Goal: Navigation & Orientation: Find specific page/section

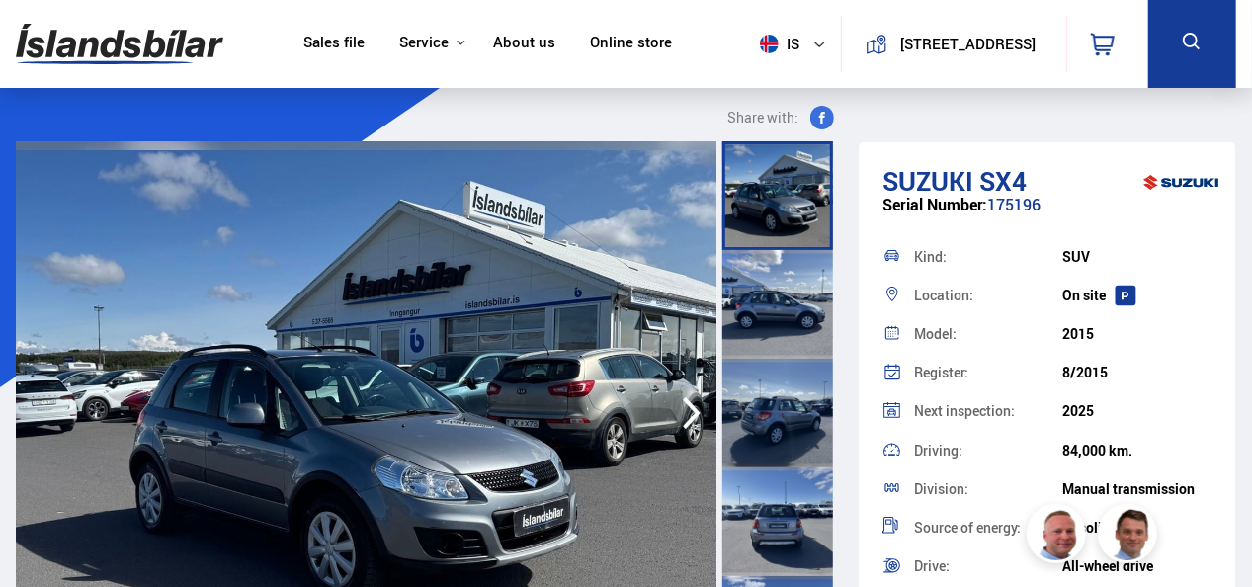
click at [635, 38] on link "Online store" at bounding box center [631, 44] width 82 height 21
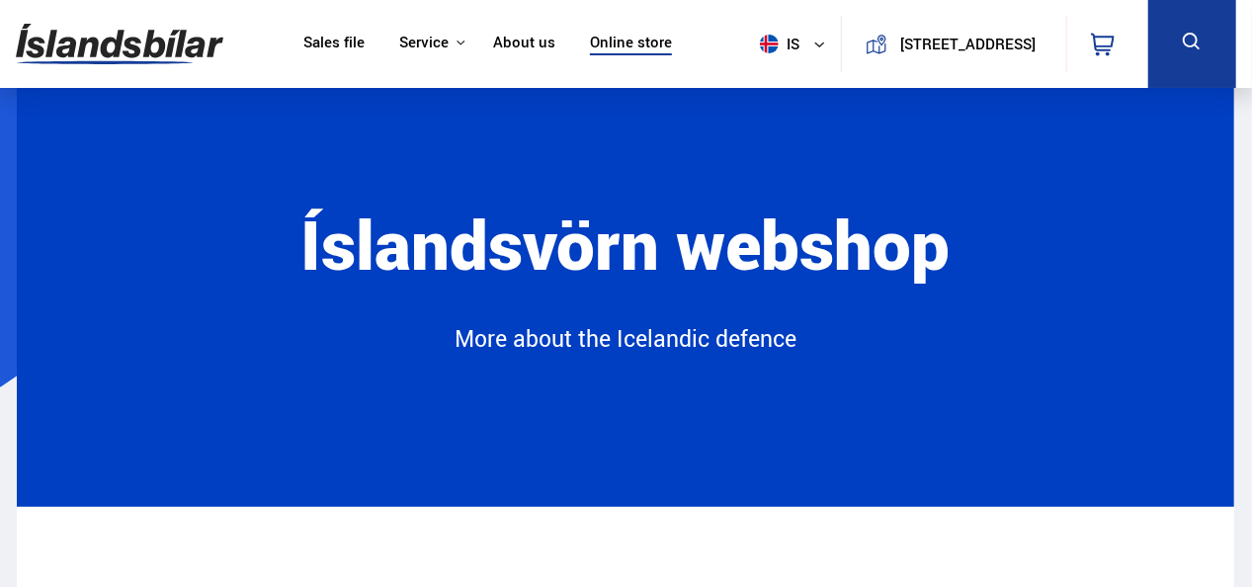
click at [532, 40] on link "About us" at bounding box center [524, 44] width 62 height 21
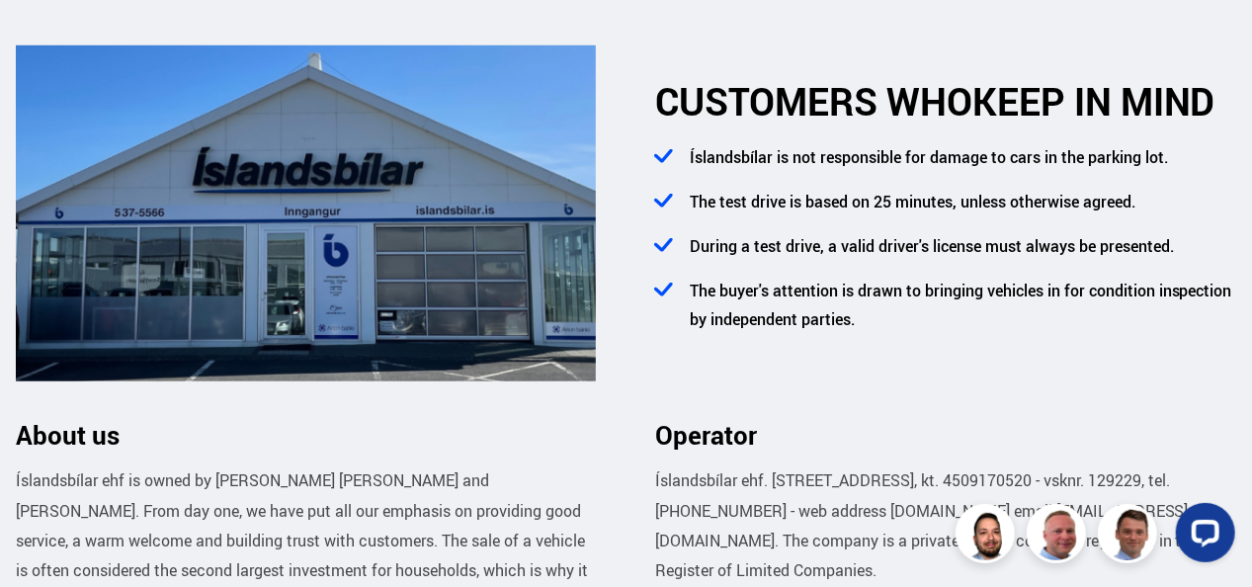
scroll to position [776, 0]
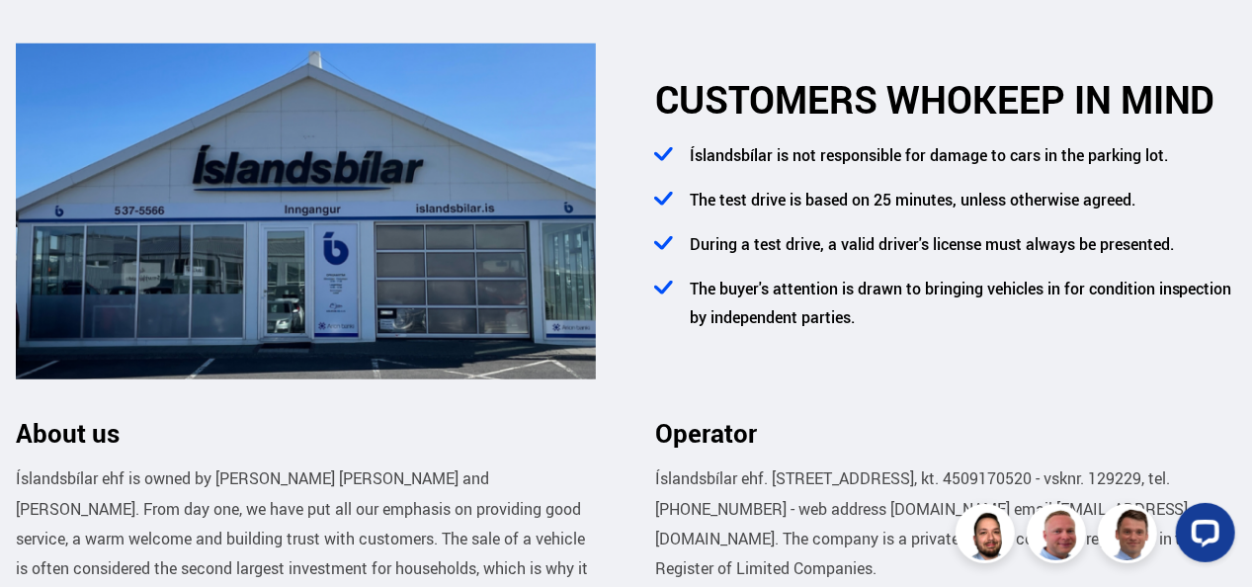
click at [623, 227] on div at bounding box center [321, 212] width 610 height 339
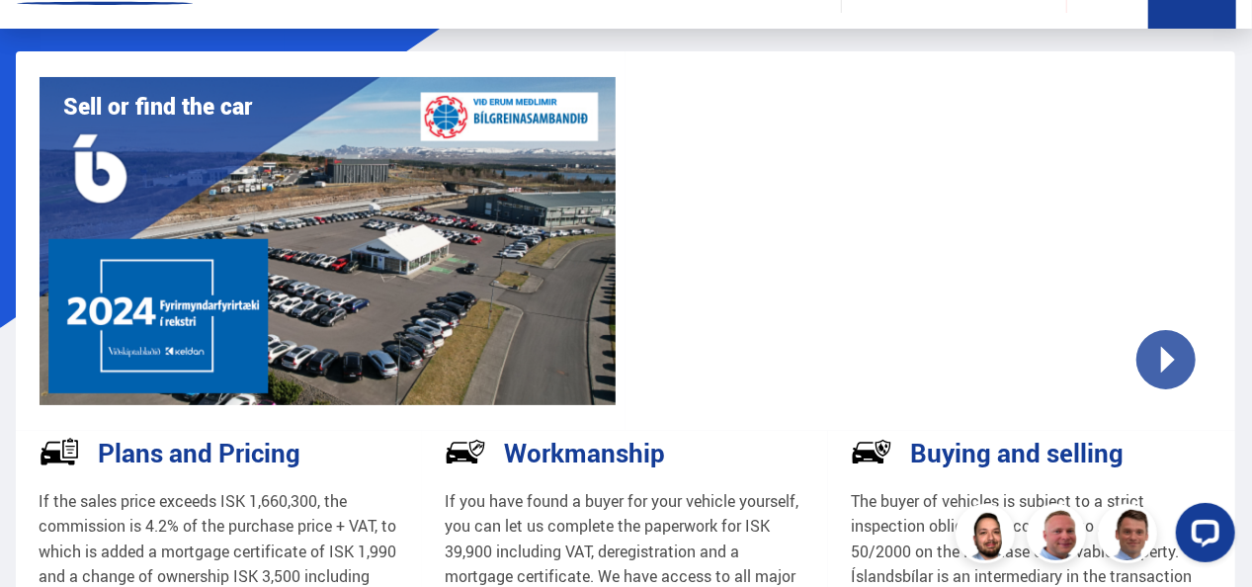
scroll to position [0, 0]
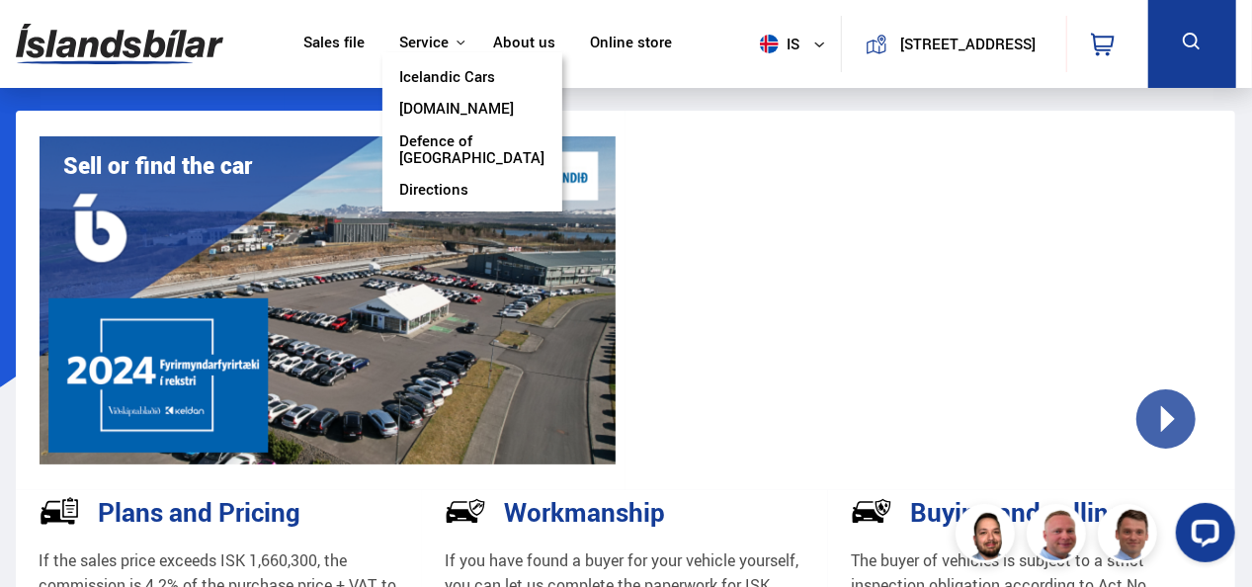
click at [428, 68] on link "Icelandic Cars" at bounding box center [447, 78] width 96 height 21
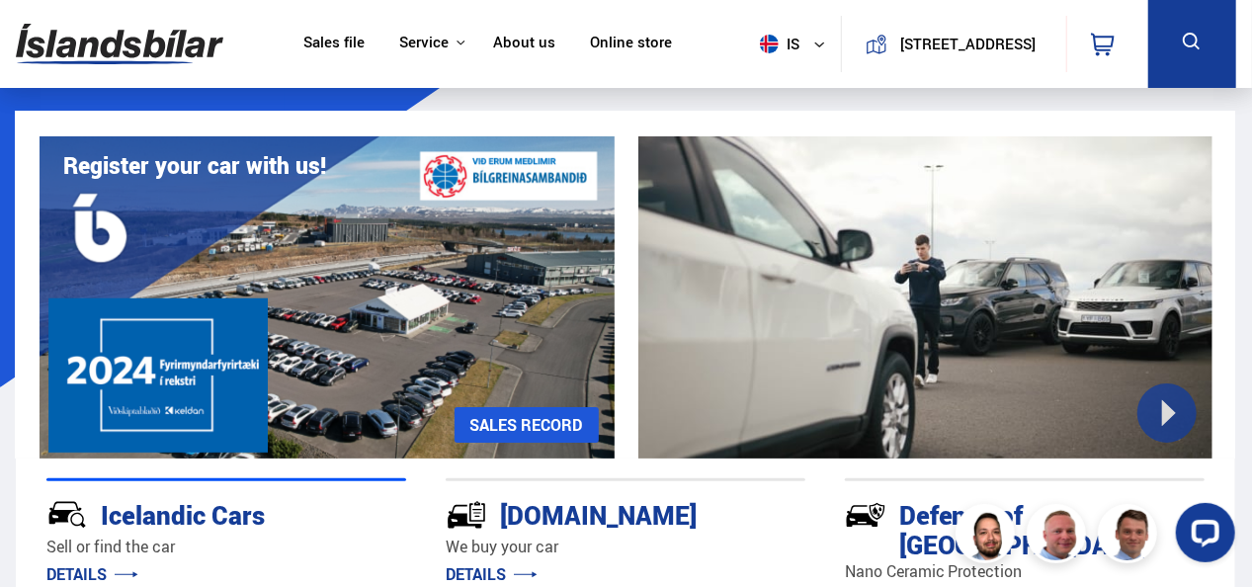
click at [331, 36] on link "Sales file" at bounding box center [333, 44] width 61 height 21
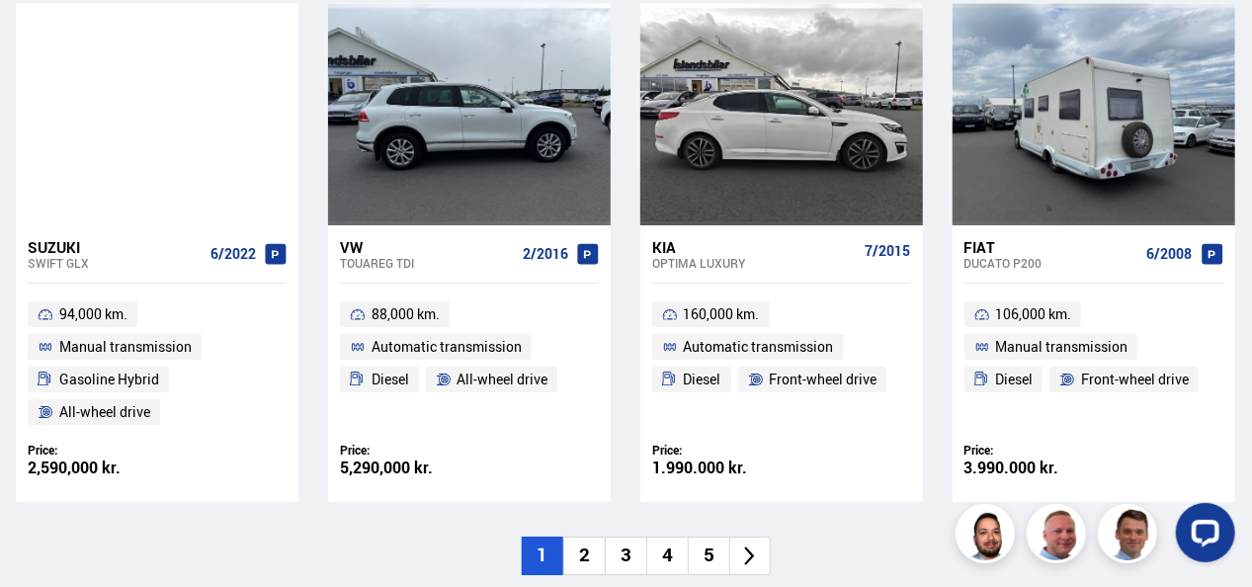
scroll to position [3106, 0]
